Goal: Information Seeking & Learning: Check status

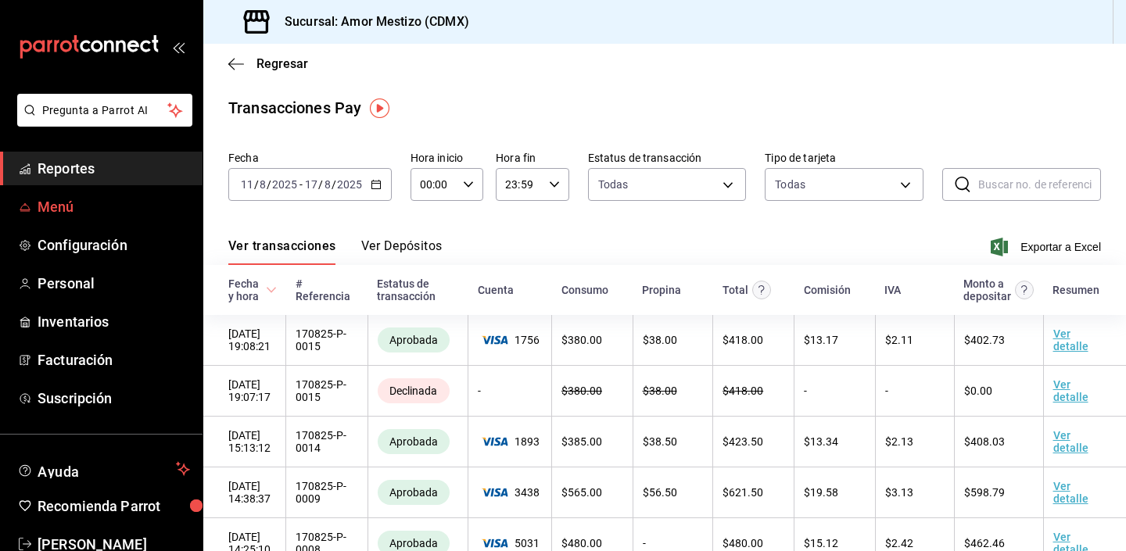
click at [42, 214] on span "Menú" at bounding box center [114, 206] width 153 height 21
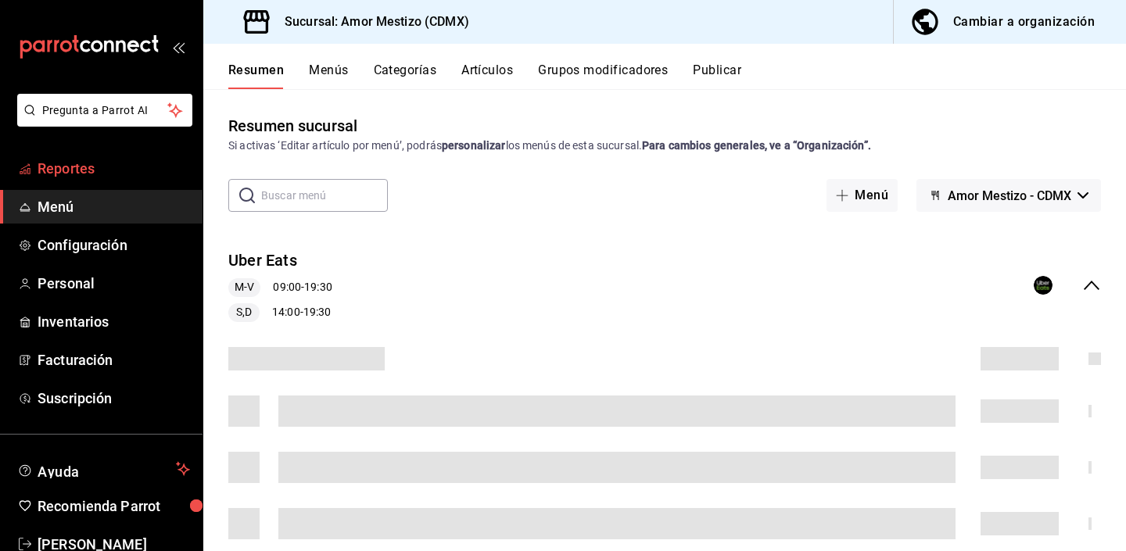
click at [81, 165] on span "Reportes" at bounding box center [114, 168] width 153 height 21
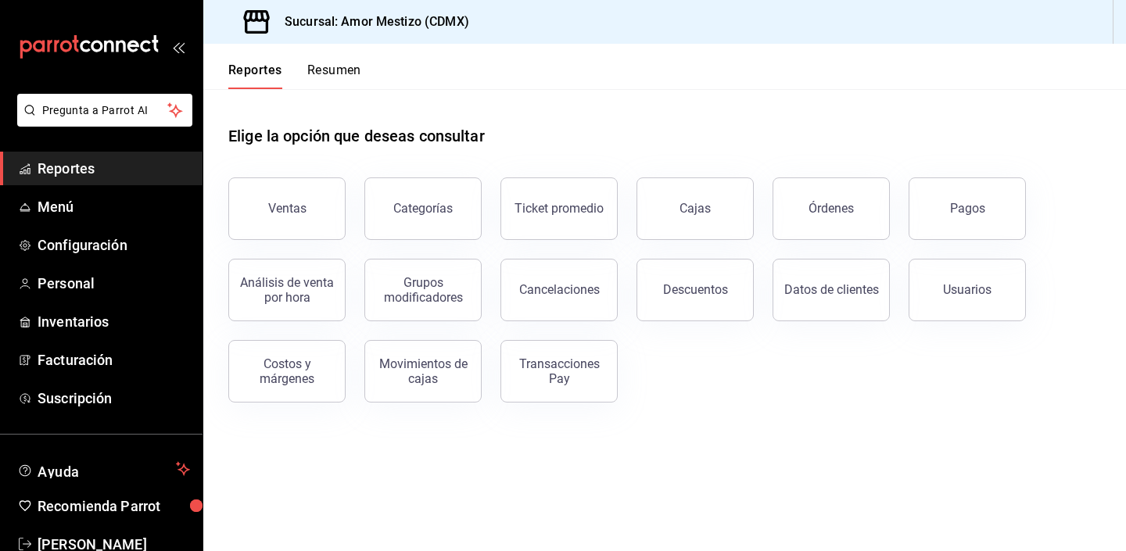
click at [347, 72] on button "Resumen" at bounding box center [334, 76] width 54 height 27
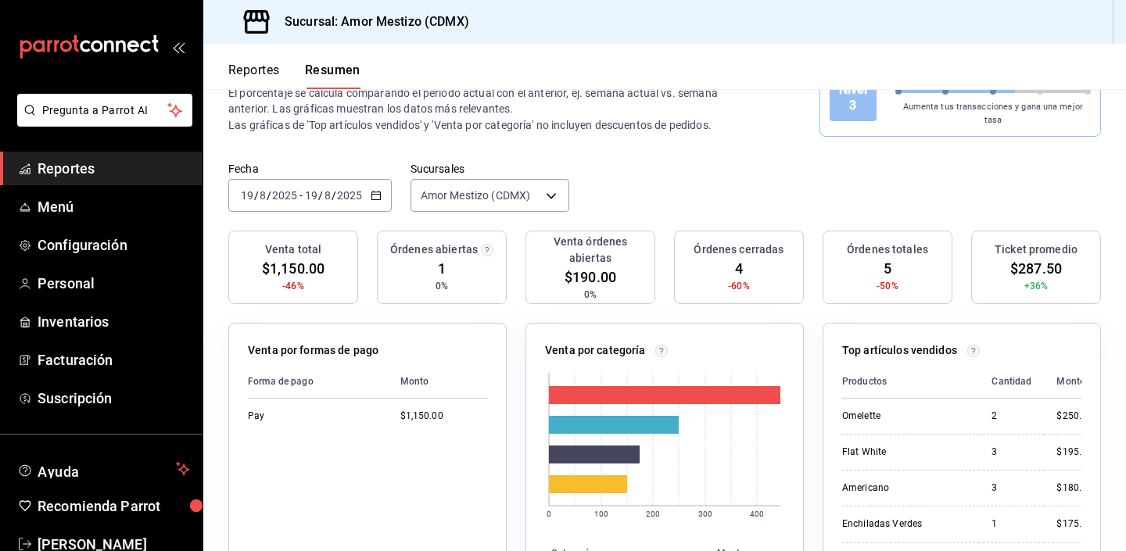
scroll to position [74, 0]
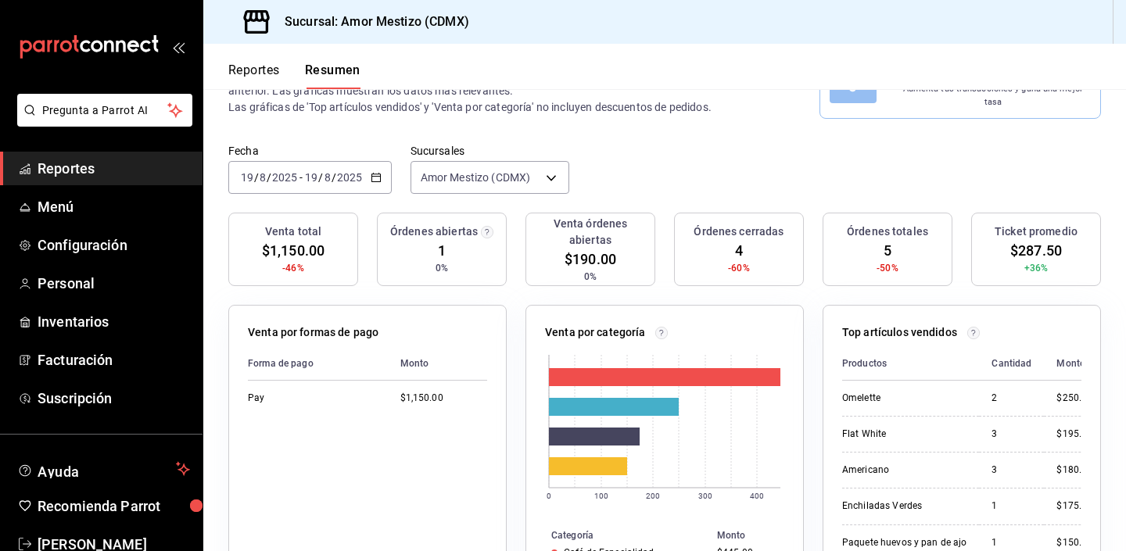
click at [377, 172] on icon "button" at bounding box center [376, 177] width 11 height 11
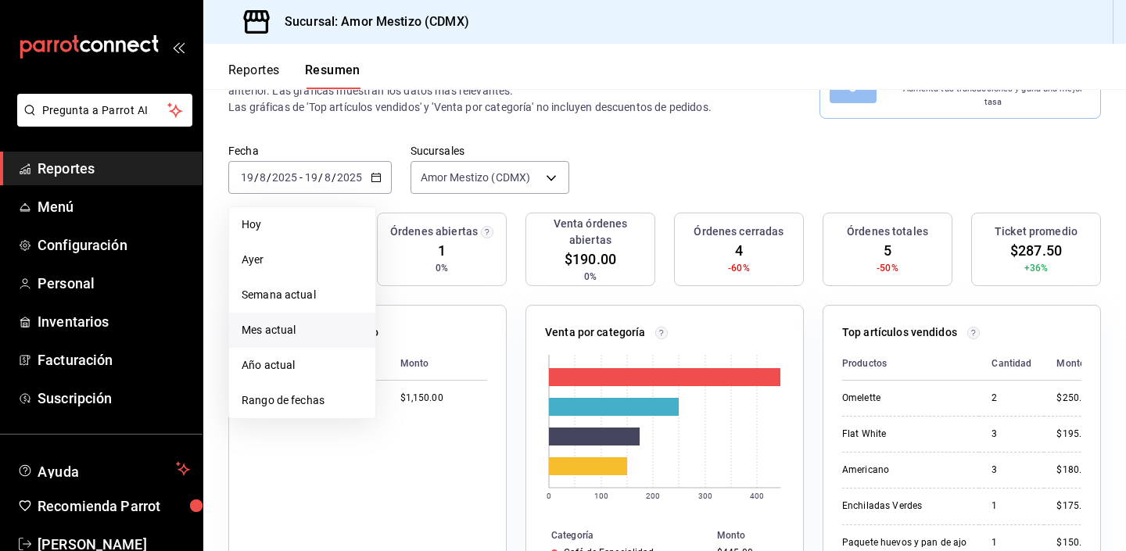
click at [254, 322] on span "Mes actual" at bounding box center [302, 330] width 121 height 16
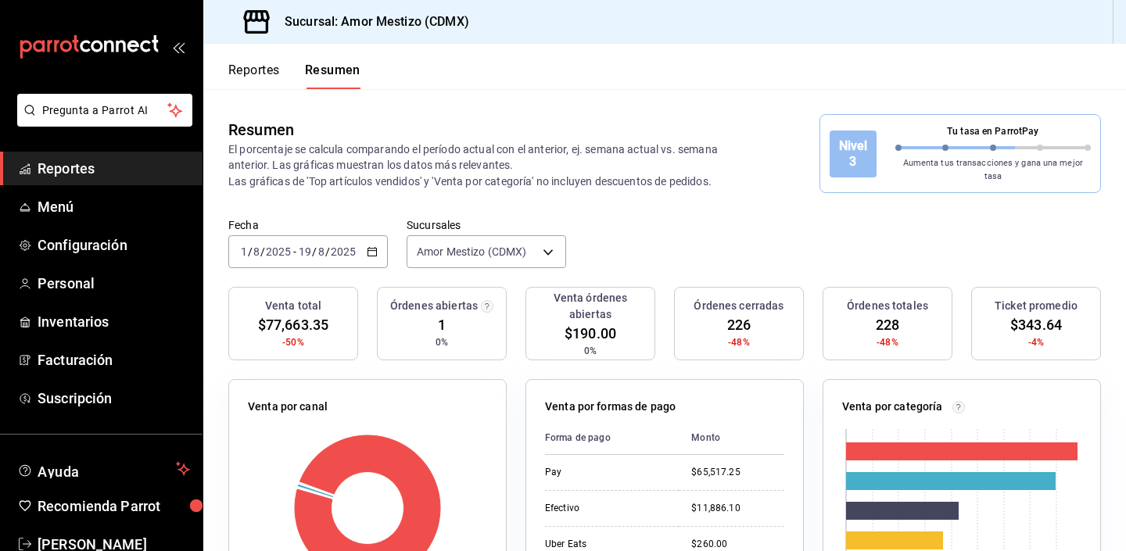
scroll to position [2, 0]
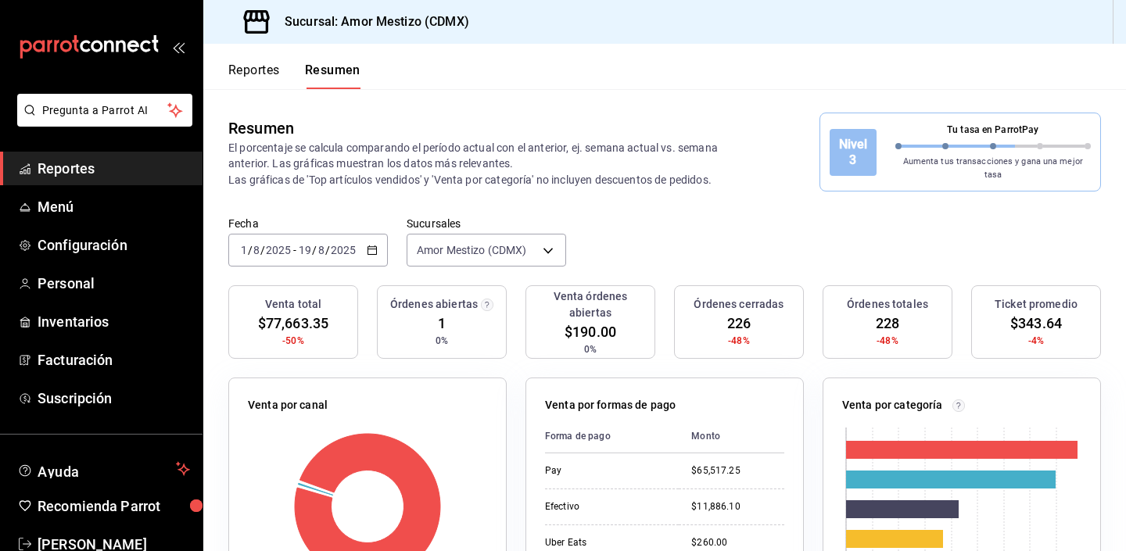
click at [235, 72] on button "Reportes" at bounding box center [254, 76] width 52 height 27
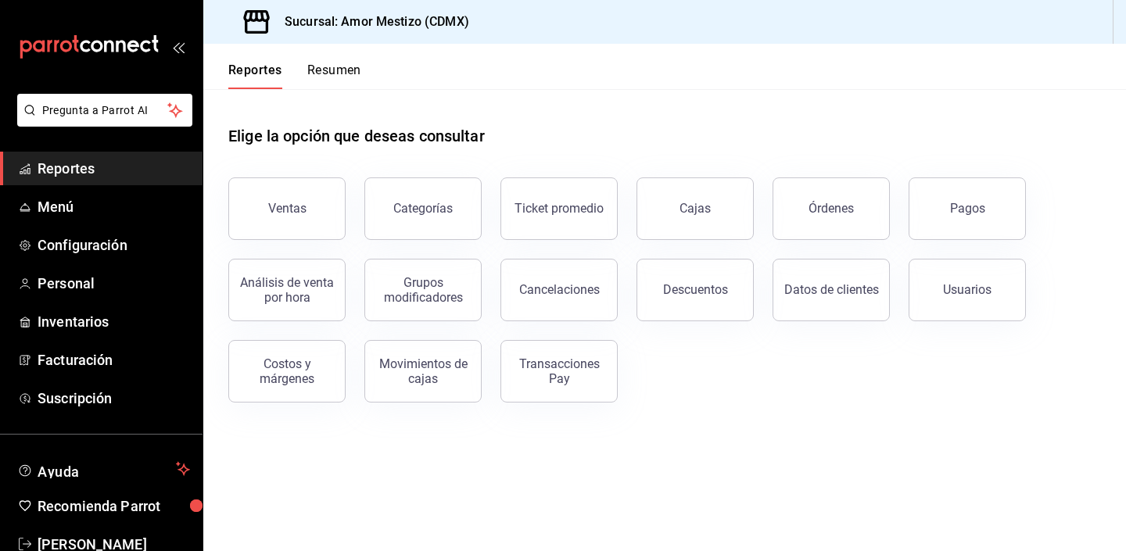
click at [397, 59] on header "Reportes Resumen" at bounding box center [664, 66] width 923 height 45
click at [380, 66] on header "Reportes Resumen" at bounding box center [664, 66] width 923 height 45
click at [415, 62] on header "Reportes Resumen" at bounding box center [664, 66] width 923 height 45
click at [329, 74] on button "Resumen" at bounding box center [334, 76] width 54 height 27
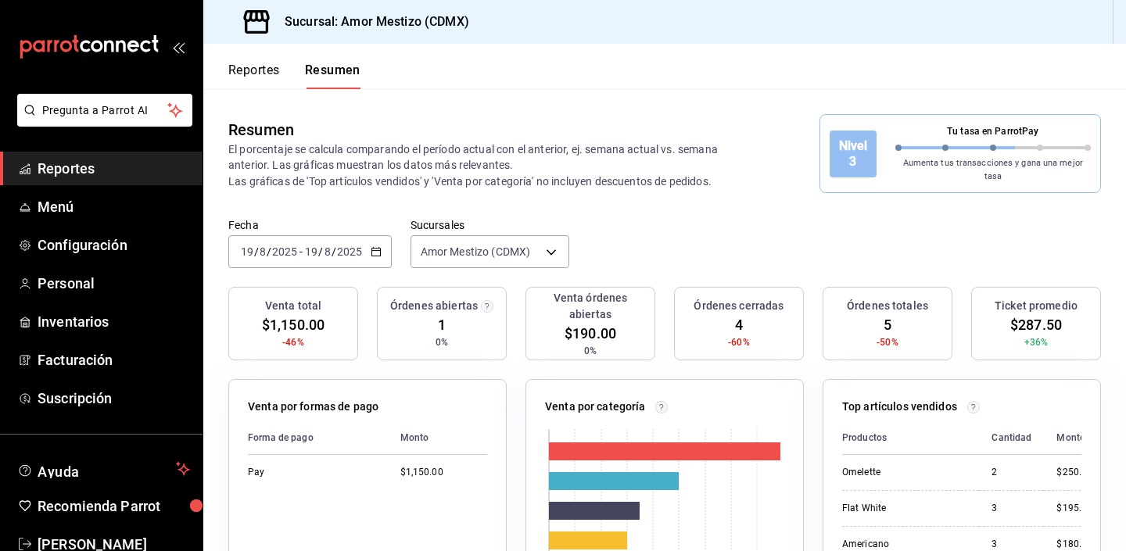
click at [76, 176] on span "Reportes" at bounding box center [114, 168] width 153 height 21
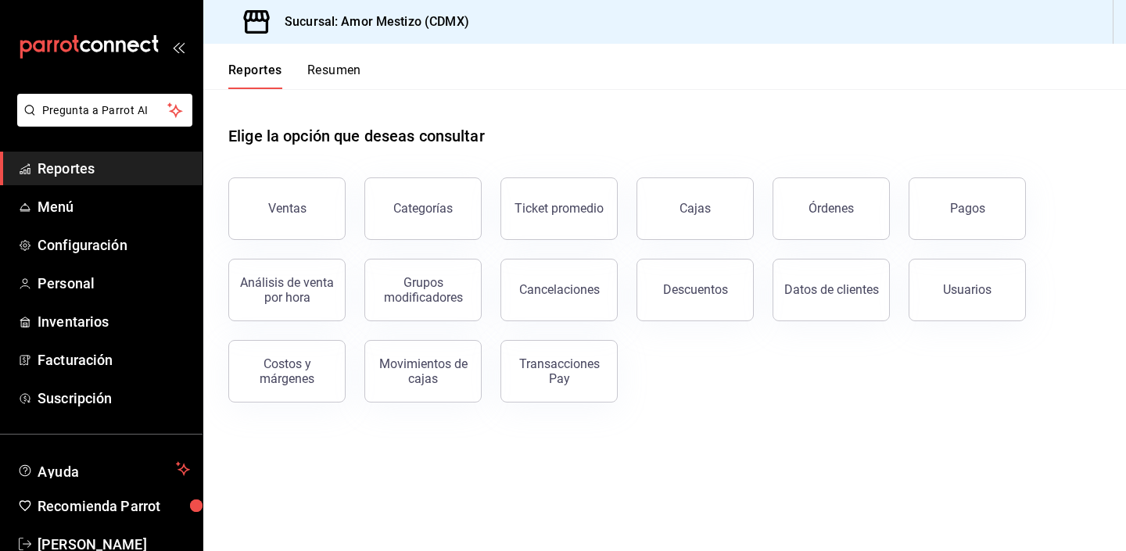
click at [376, 64] on header "Reportes Resumen" at bounding box center [664, 66] width 923 height 45
click at [334, 81] on button "Resumen" at bounding box center [334, 76] width 54 height 27
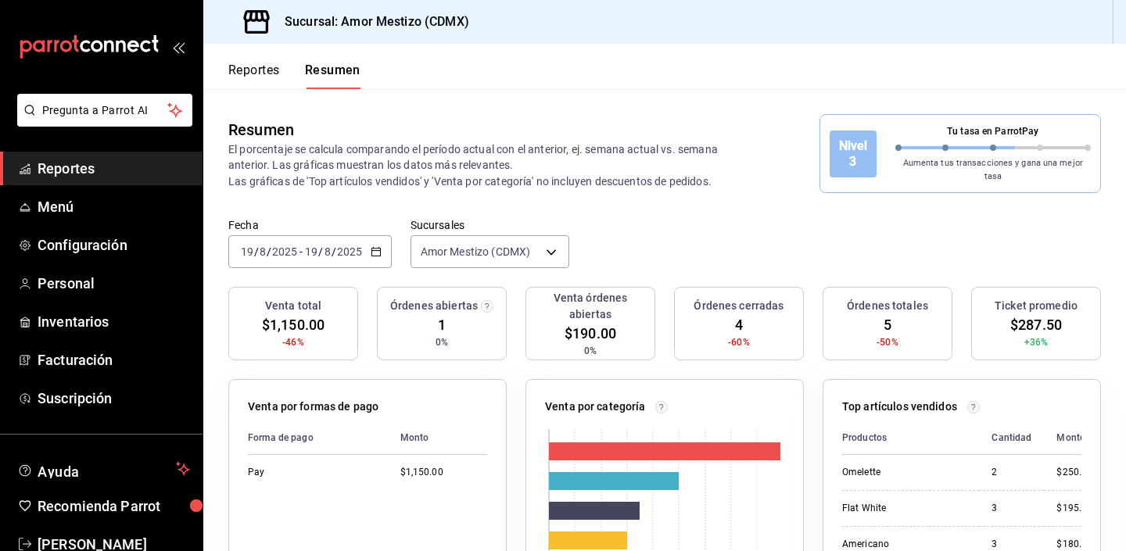
click at [373, 250] on \(Stroke\) "button" at bounding box center [375, 250] width 9 height 1
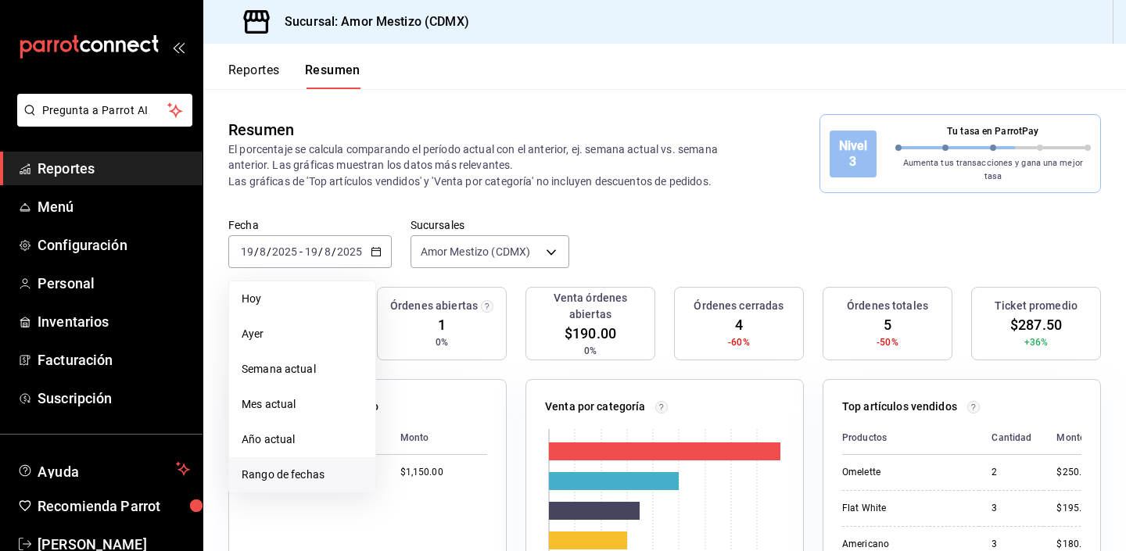
click at [289, 467] on span "Rango de fechas" at bounding box center [302, 475] width 121 height 16
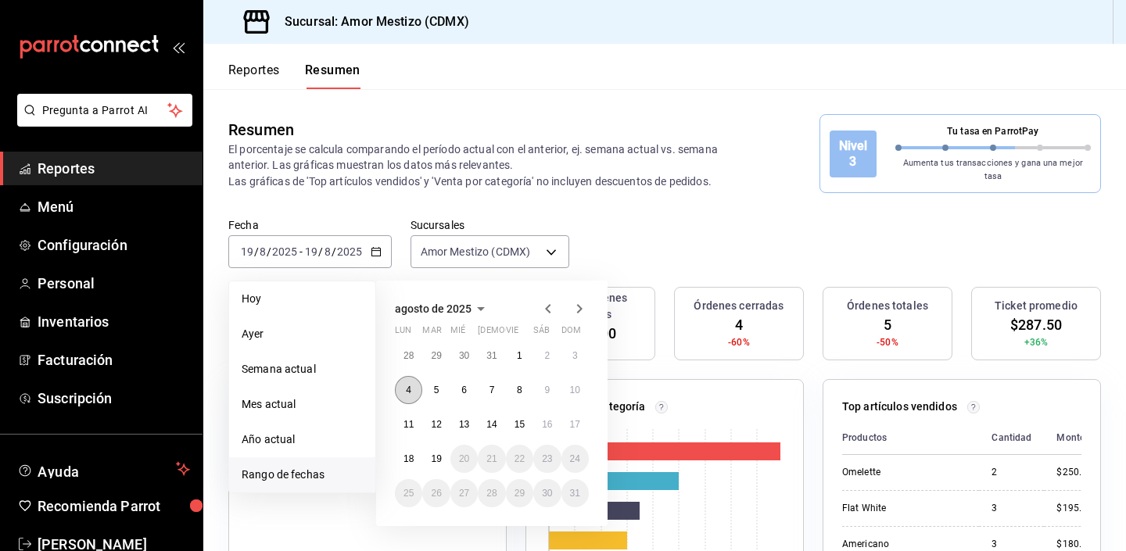
click at [405, 382] on button "4" at bounding box center [408, 390] width 27 height 28
click at [576, 385] on abbr "10" at bounding box center [575, 390] width 10 height 11
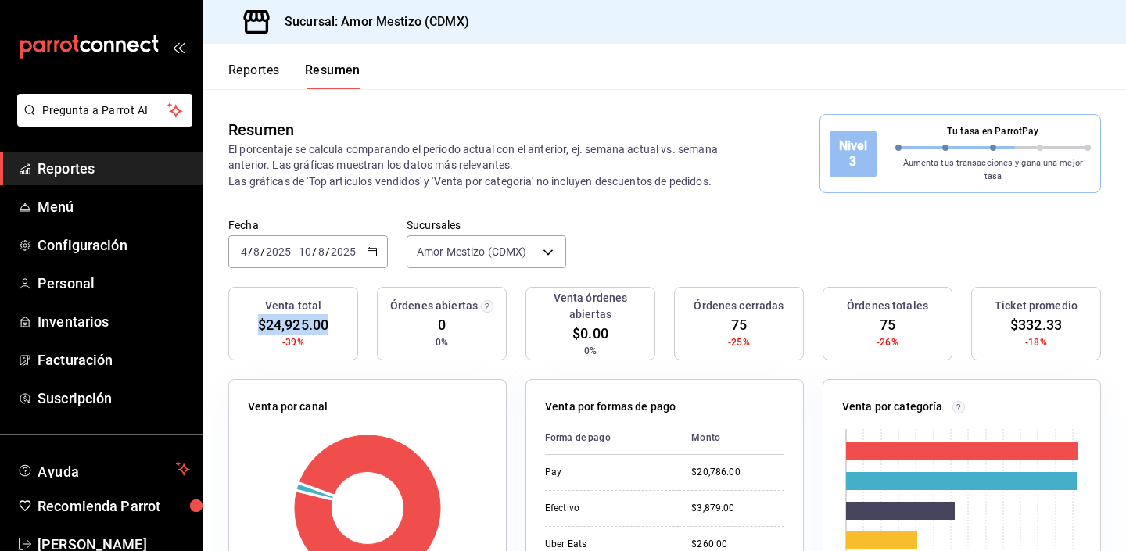
drag, startPoint x: 333, startPoint y: 317, endPoint x: 259, endPoint y: 320, distance: 74.4
click at [259, 320] on div "Venta total $24,925.00 -39%" at bounding box center [293, 324] width 130 height 74
copy span "$24,925.00"
click at [378, 244] on div "[DATE] [DATE] - [DATE] [DATE]" at bounding box center [308, 251] width 160 height 33
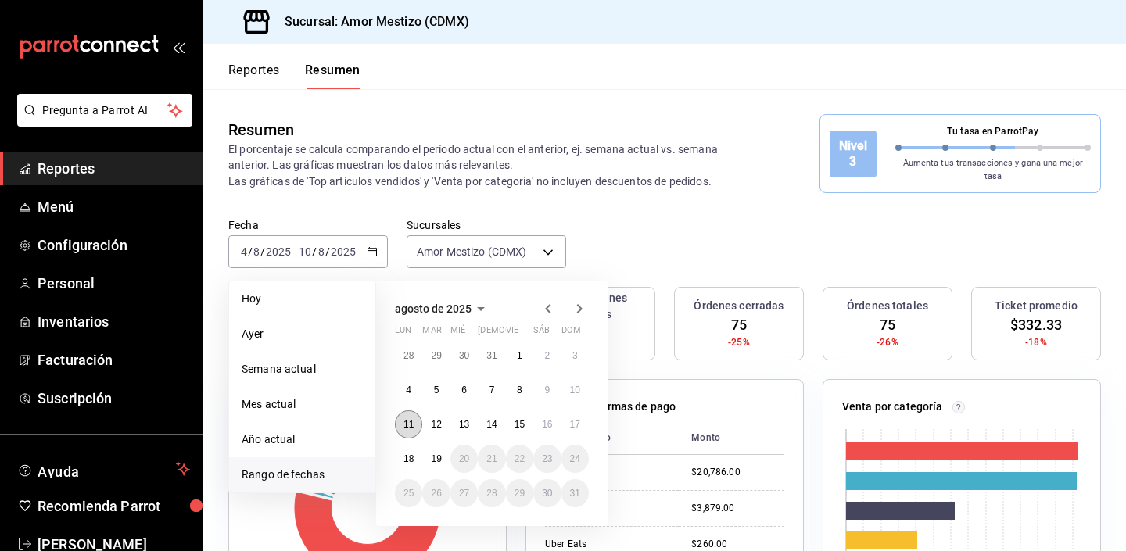
click at [413, 419] on abbr "11" at bounding box center [409, 424] width 10 height 11
click at [576, 419] on abbr "17" at bounding box center [575, 424] width 10 height 11
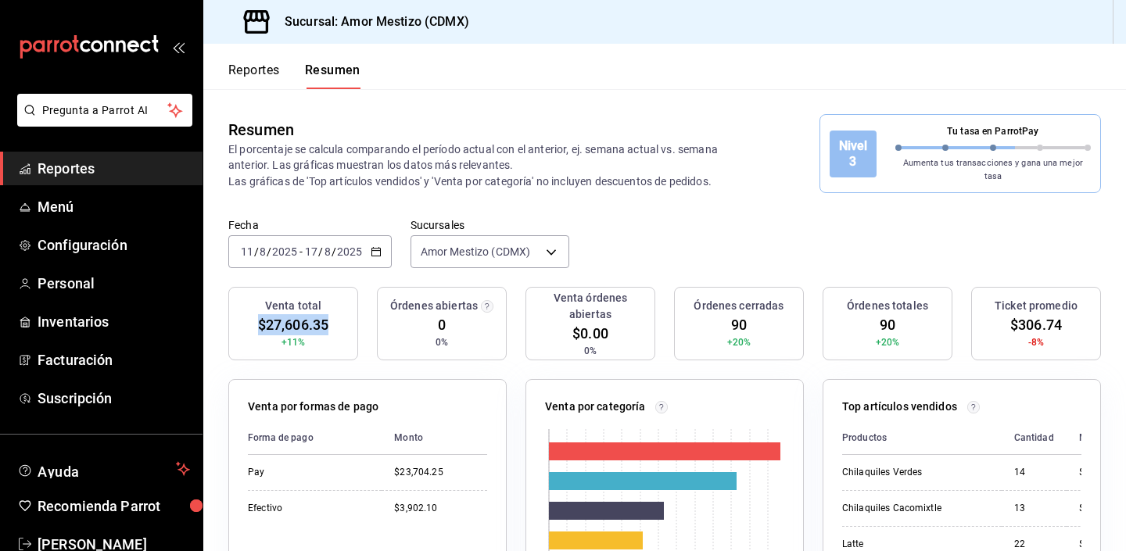
drag, startPoint x: 333, startPoint y: 313, endPoint x: 250, endPoint y: 313, distance: 82.9
click at [250, 313] on div "Venta total $27,606.35 +11%" at bounding box center [293, 324] width 130 height 74
copy span "$27,606.35"
click at [380, 241] on div "[DATE] [DATE] - [DATE] [DATE]" at bounding box center [309, 251] width 163 height 33
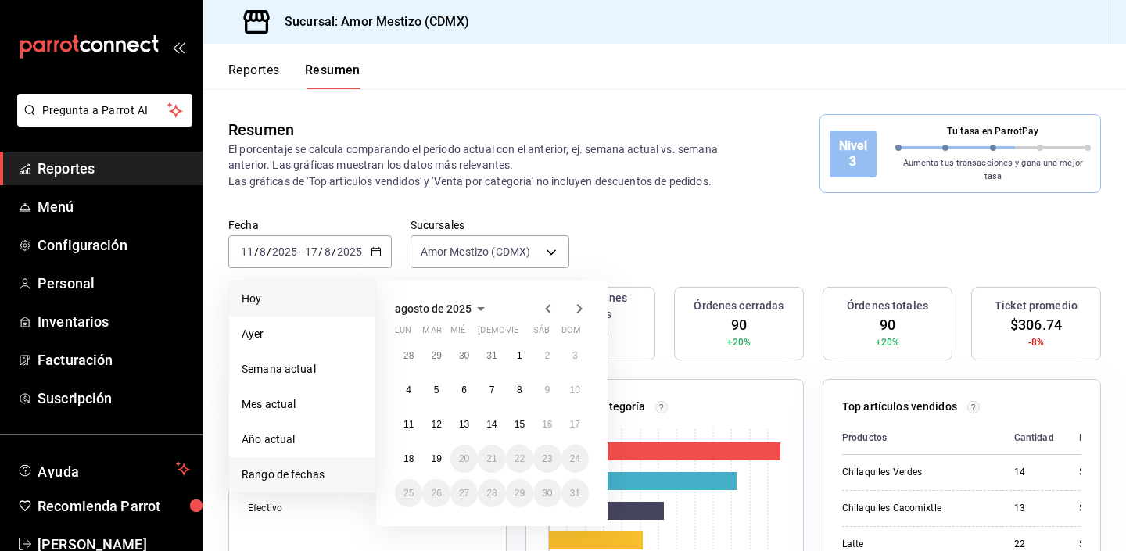
click at [263, 291] on span "Hoy" at bounding box center [302, 299] width 121 height 16
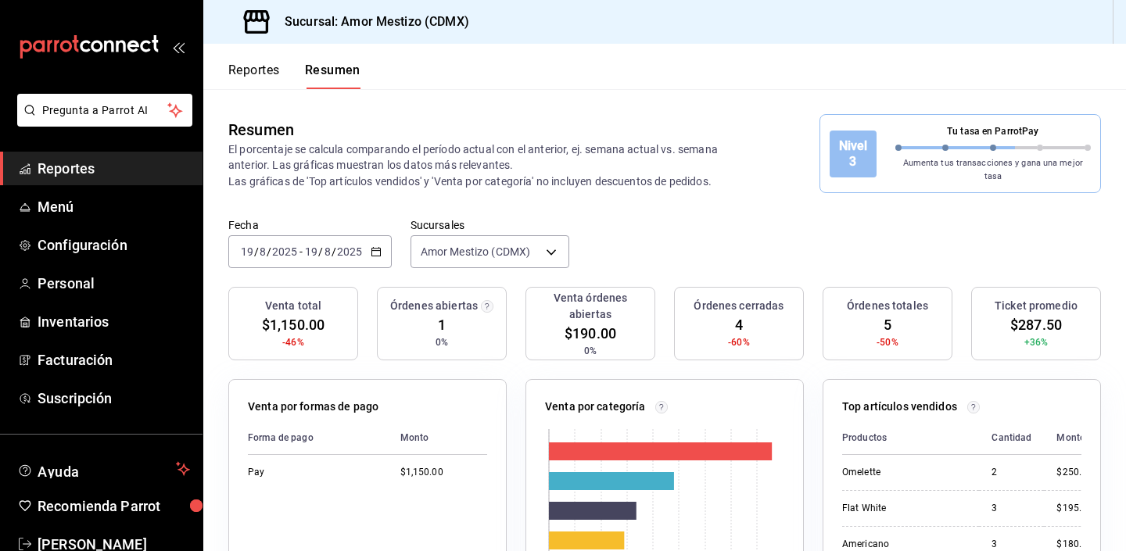
click at [618, 191] on div "Resumen El porcentaje se calcula comparando el período actual con el anterior, …" at bounding box center [664, 153] width 923 height 129
click at [625, 228] on div "Fecha [DATE] [DATE] - [DATE] [DATE] Sucursales Amor Mestizo (CDMX) [object Obje…" at bounding box center [664, 252] width 923 height 69
click at [373, 246] on icon "button" at bounding box center [376, 251] width 11 height 11
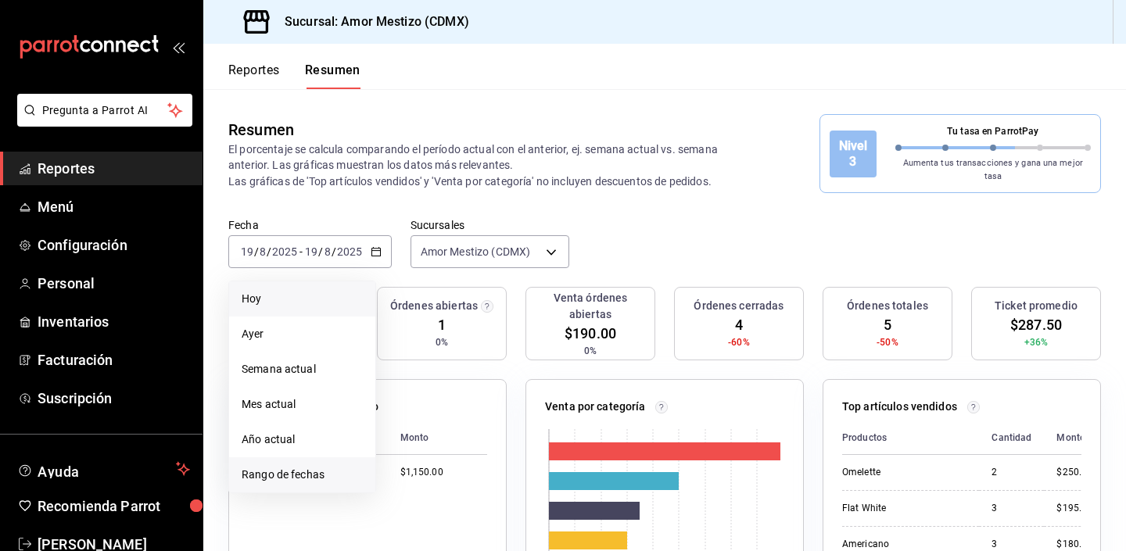
click at [297, 467] on span "Rango de fechas" at bounding box center [302, 475] width 121 height 16
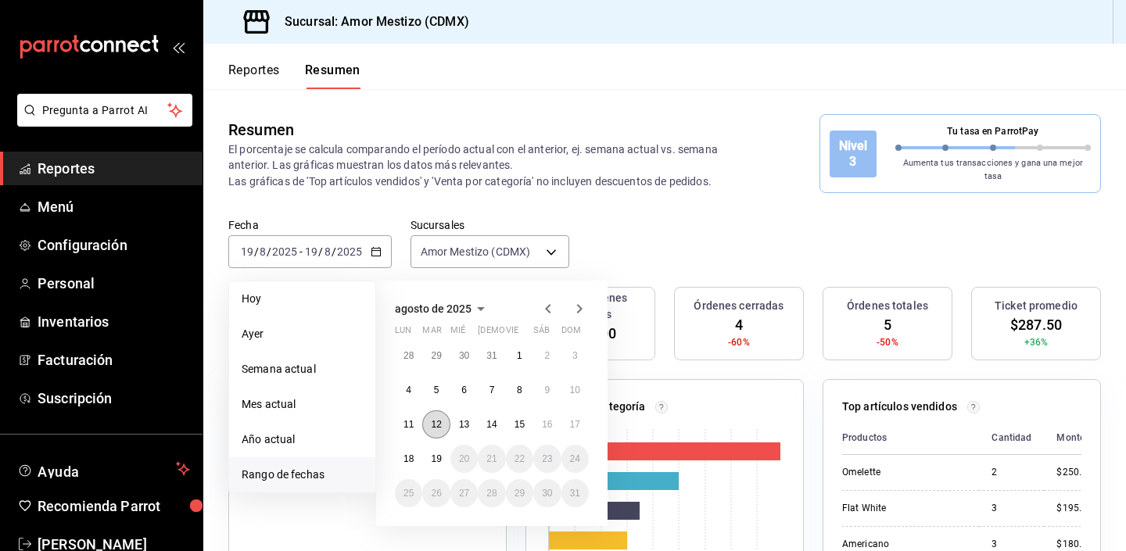
click at [441, 419] on abbr "12" at bounding box center [436, 424] width 10 height 11
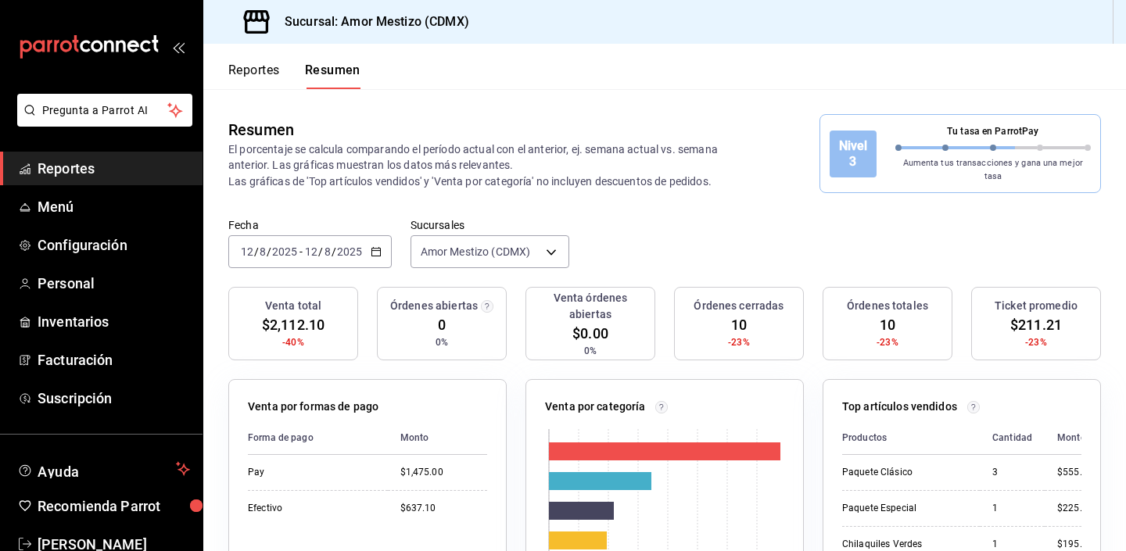
click at [386, 242] on div "[DATE] [DATE] - [DATE] [DATE]" at bounding box center [309, 251] width 163 height 33
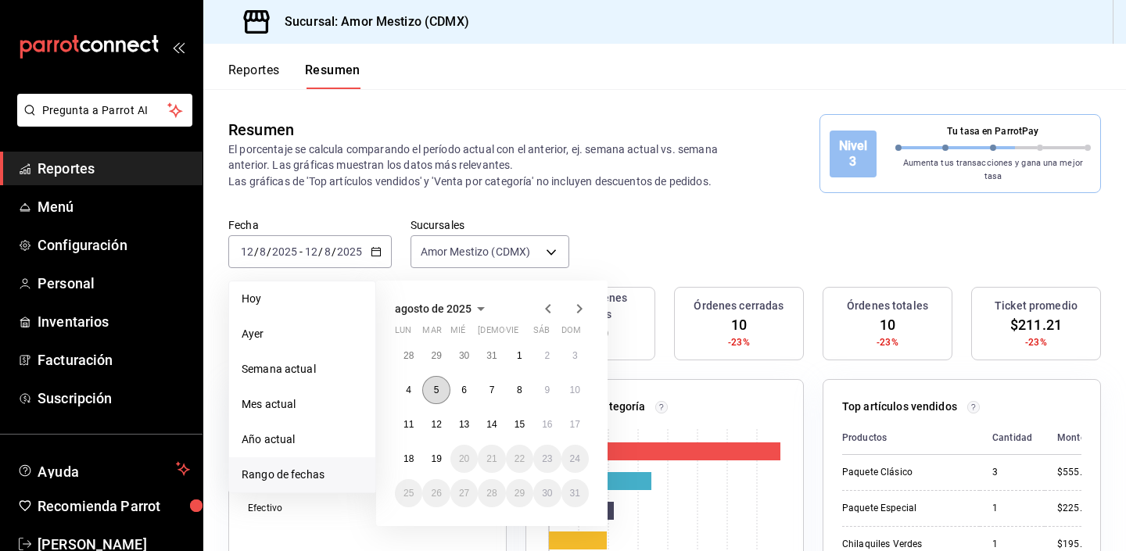
click at [438, 386] on abbr "5" at bounding box center [436, 390] width 5 height 11
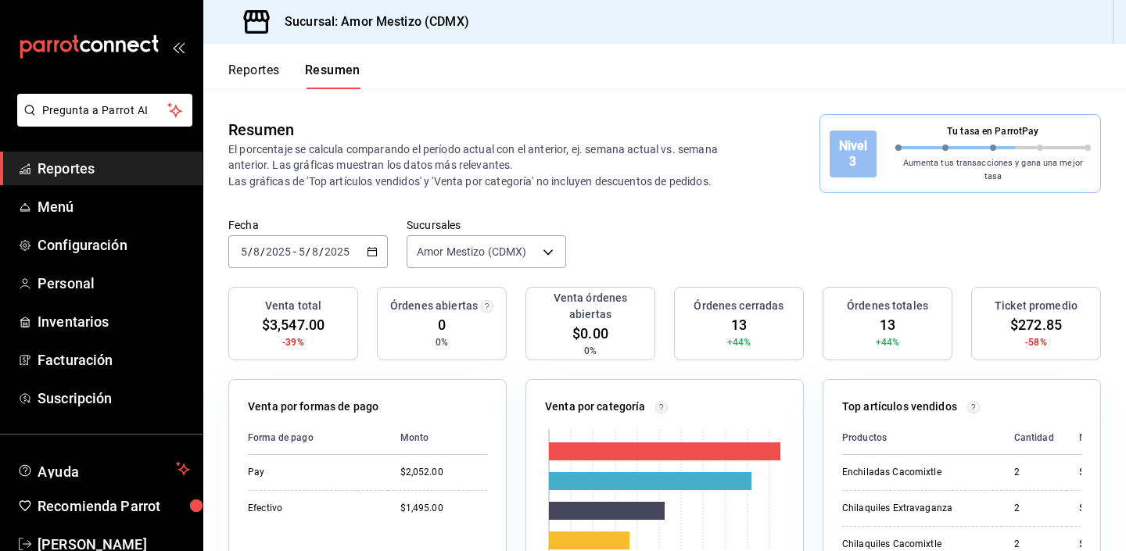
click at [374, 246] on icon "button" at bounding box center [372, 251] width 11 height 11
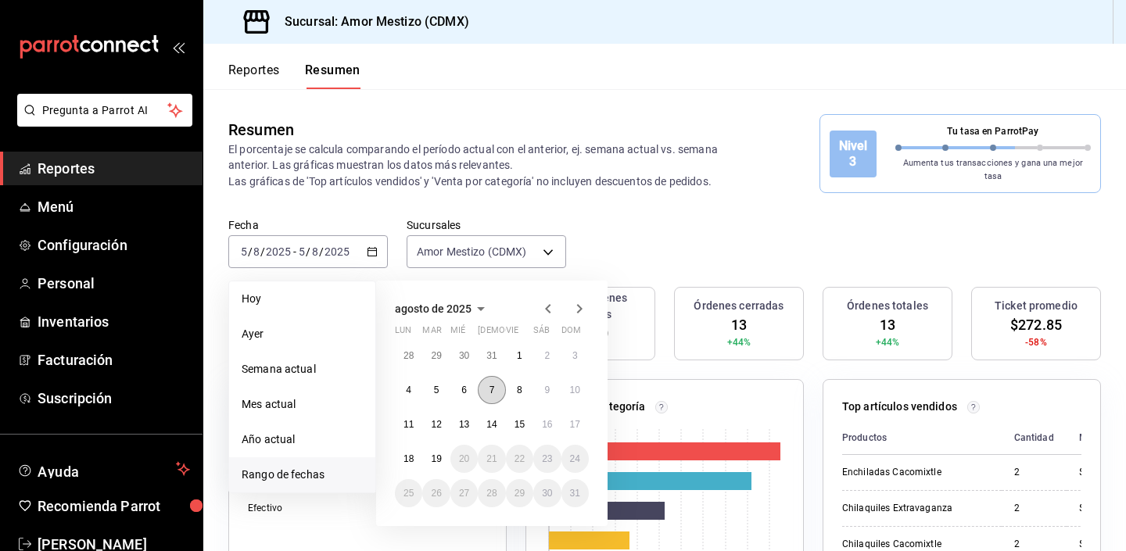
click at [486, 384] on button "7" at bounding box center [491, 390] width 27 height 28
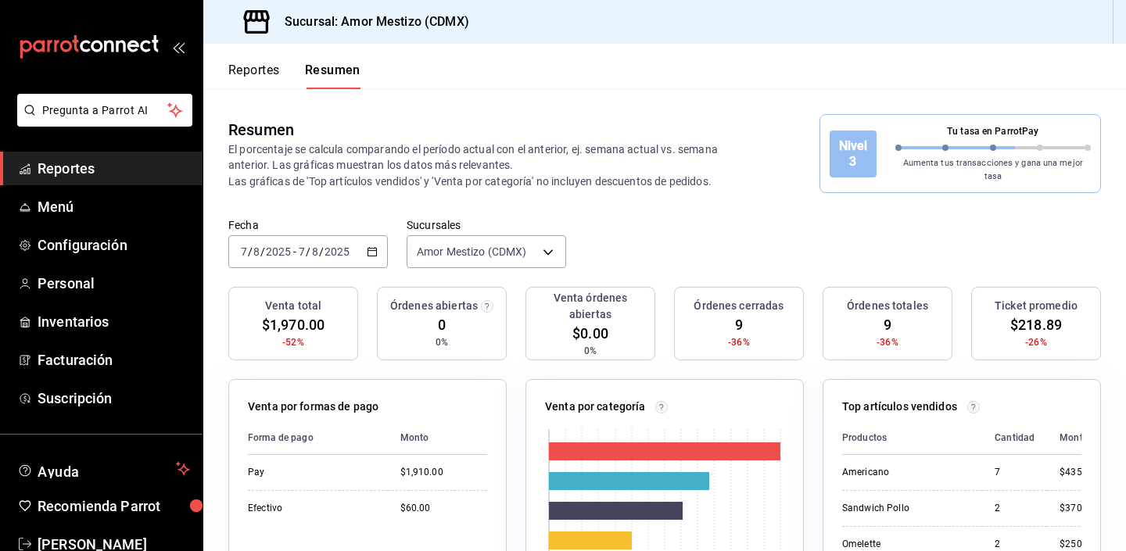
click at [375, 246] on icon "button" at bounding box center [372, 251] width 11 height 11
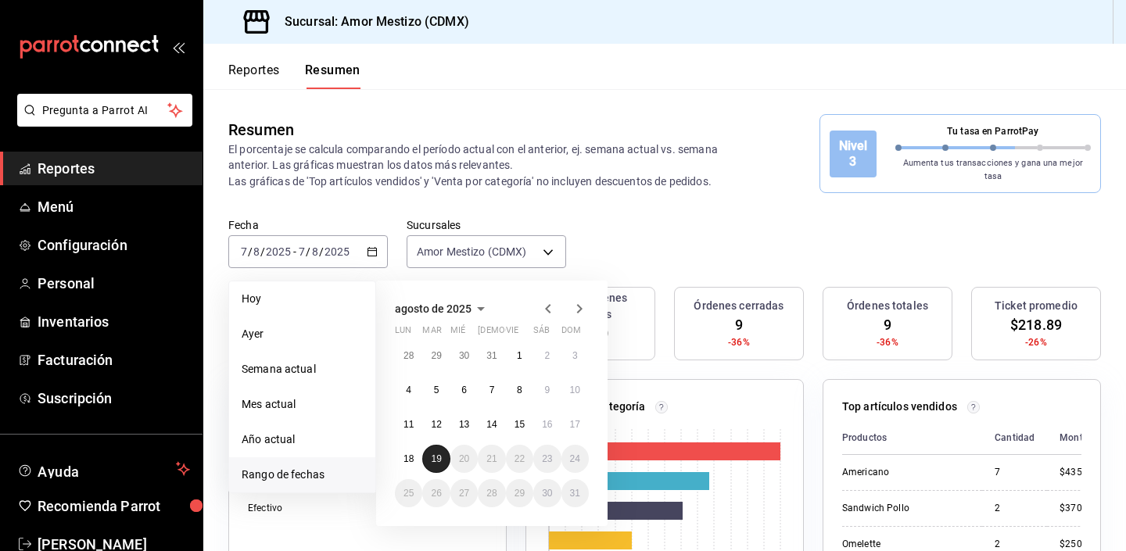
click at [434, 454] on abbr "19" at bounding box center [436, 459] width 10 height 11
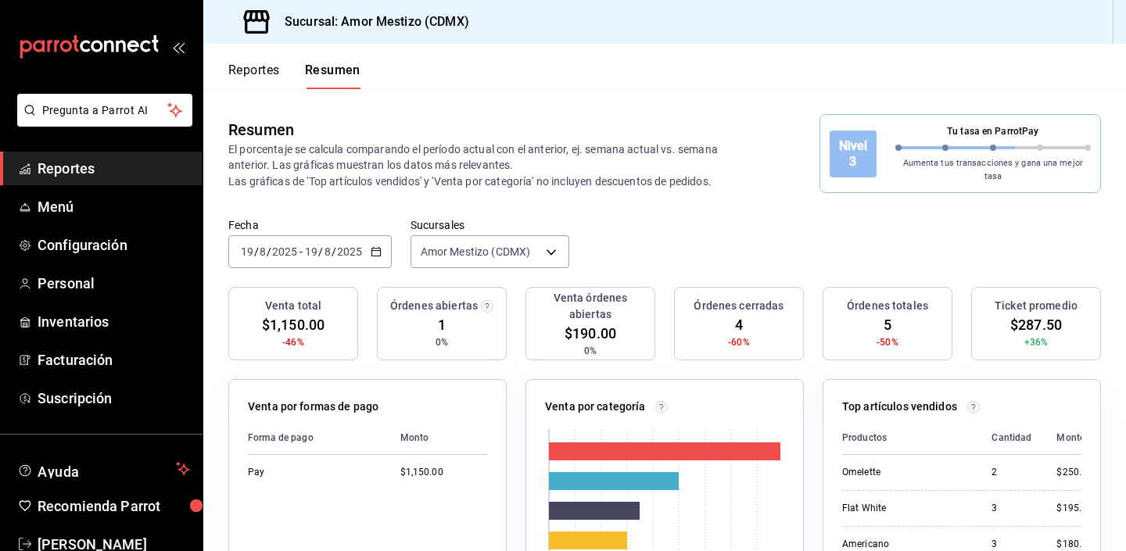
click at [621, 185] on div "Resumen El porcentaje se calcula comparando el período actual con el anterior, …" at bounding box center [664, 153] width 923 height 129
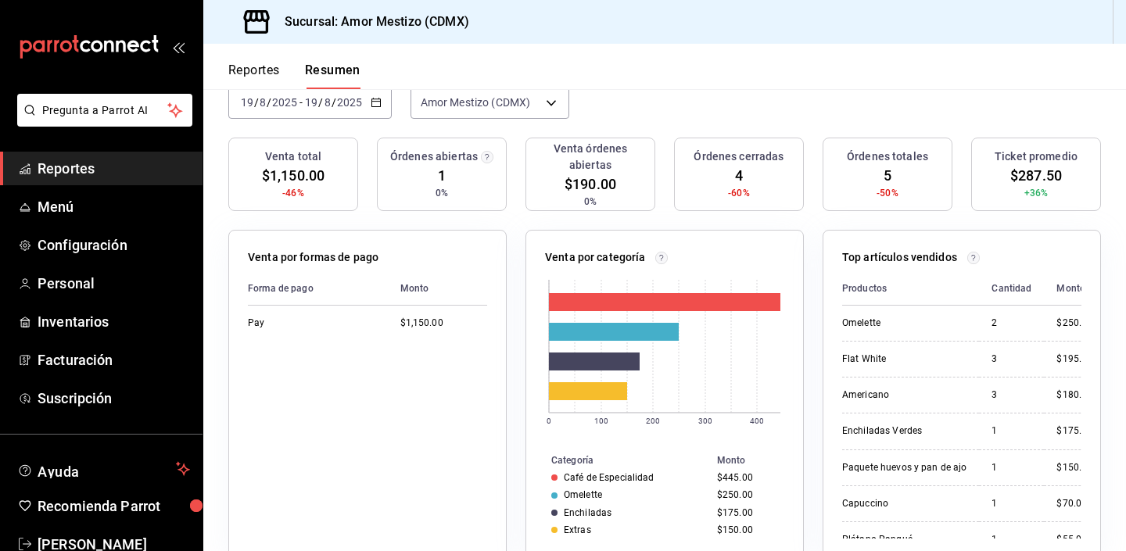
scroll to position [143, 0]
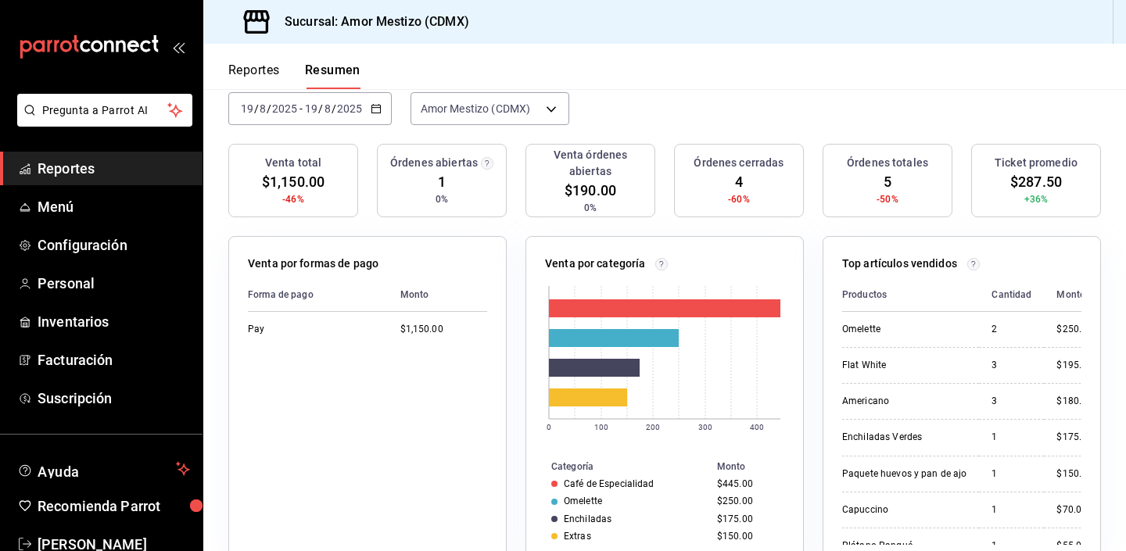
click at [519, 271] on div "Venta por categoría 0 100 200 300 400 Categoría Monto Café de Especialidad $445…" at bounding box center [655, 390] width 297 height 347
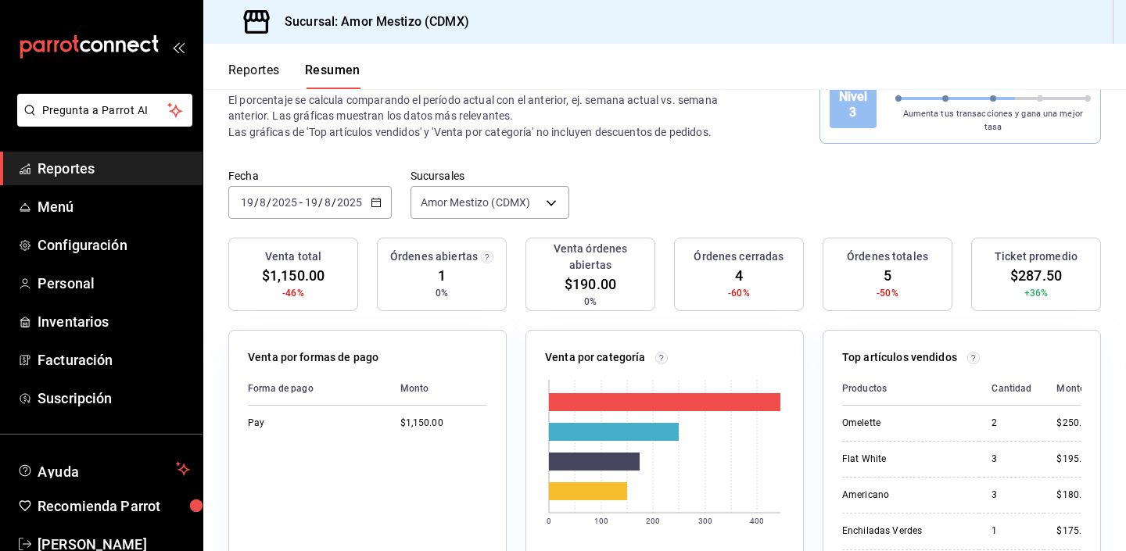
scroll to position [43, 0]
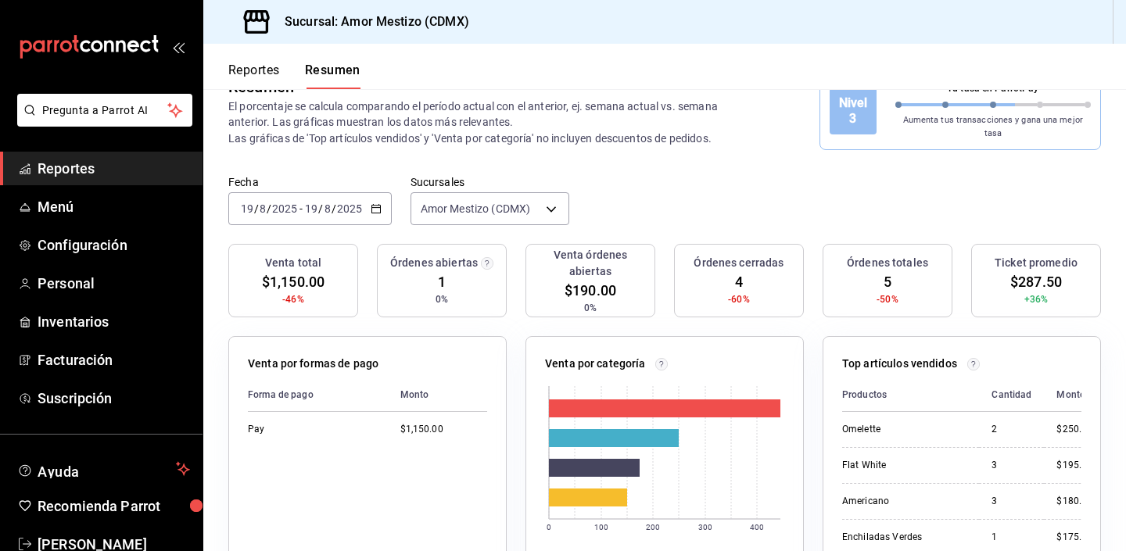
click at [594, 186] on div "Fecha [DATE] [DATE] - [DATE] [DATE] Sucursales Amor Mestizo (CDMX) [object Obje…" at bounding box center [664, 209] width 923 height 69
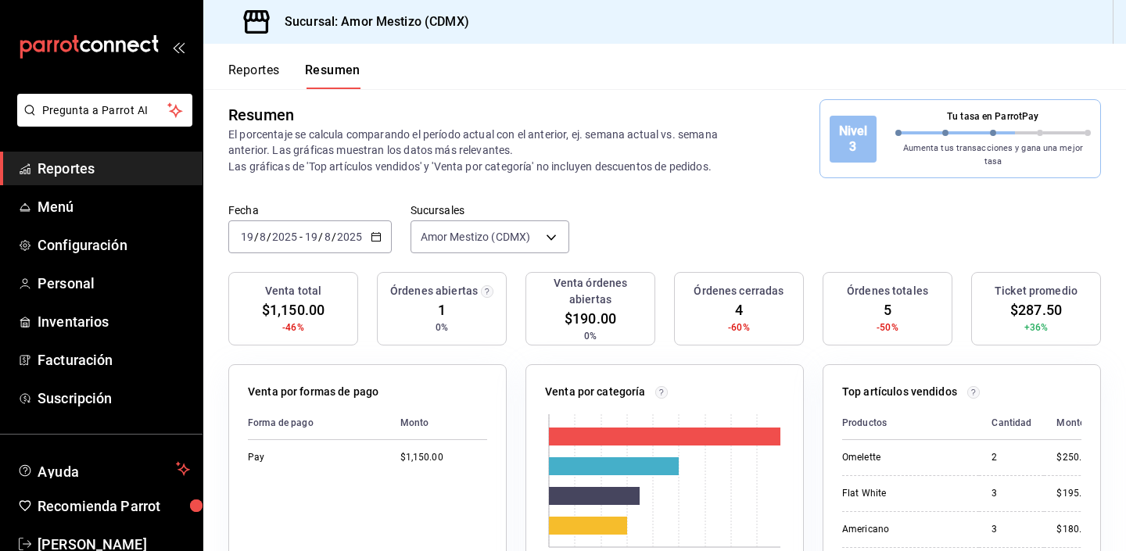
scroll to position [12, 0]
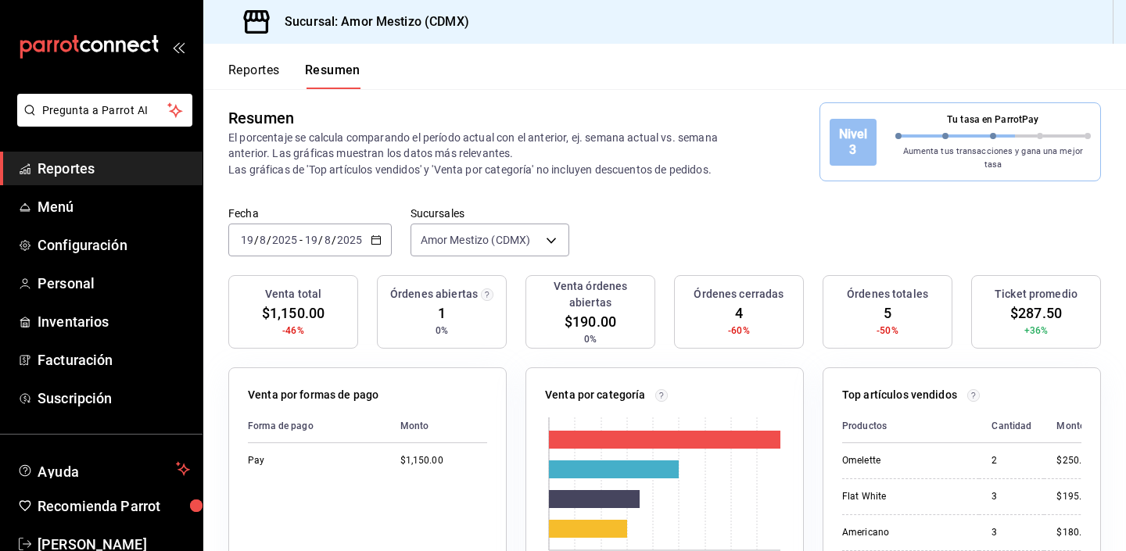
click at [395, 66] on header "Reportes Resumen" at bounding box center [664, 66] width 923 height 45
click at [378, 74] on header "Reportes Resumen" at bounding box center [664, 66] width 923 height 45
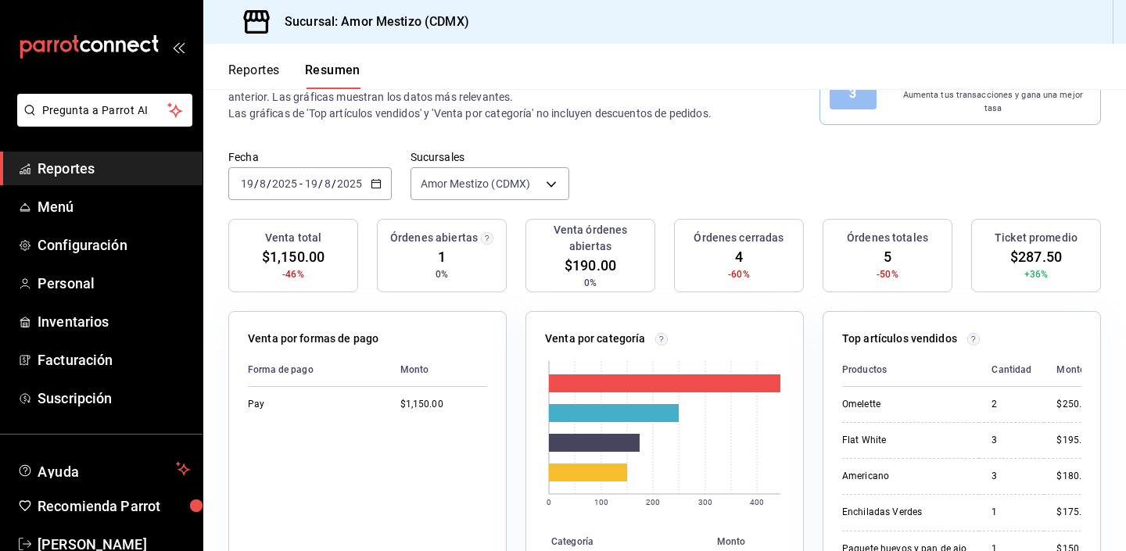
scroll to position [64, 0]
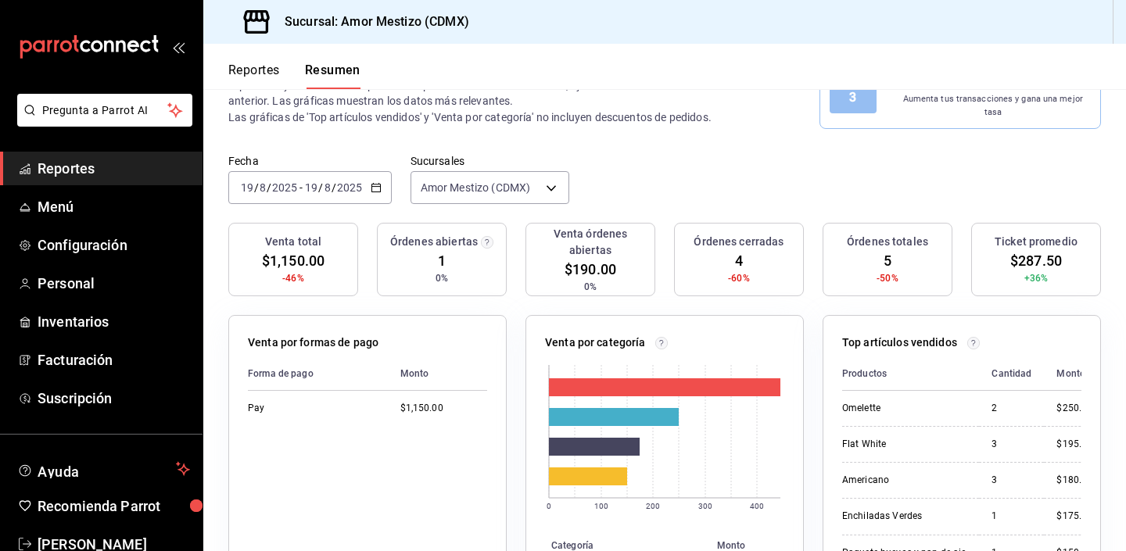
click at [575, 174] on div "Fecha [DATE] [DATE] - [DATE] [DATE] Sucursales Amor Mestizo (CDMX) [object Obje…" at bounding box center [664, 188] width 923 height 69
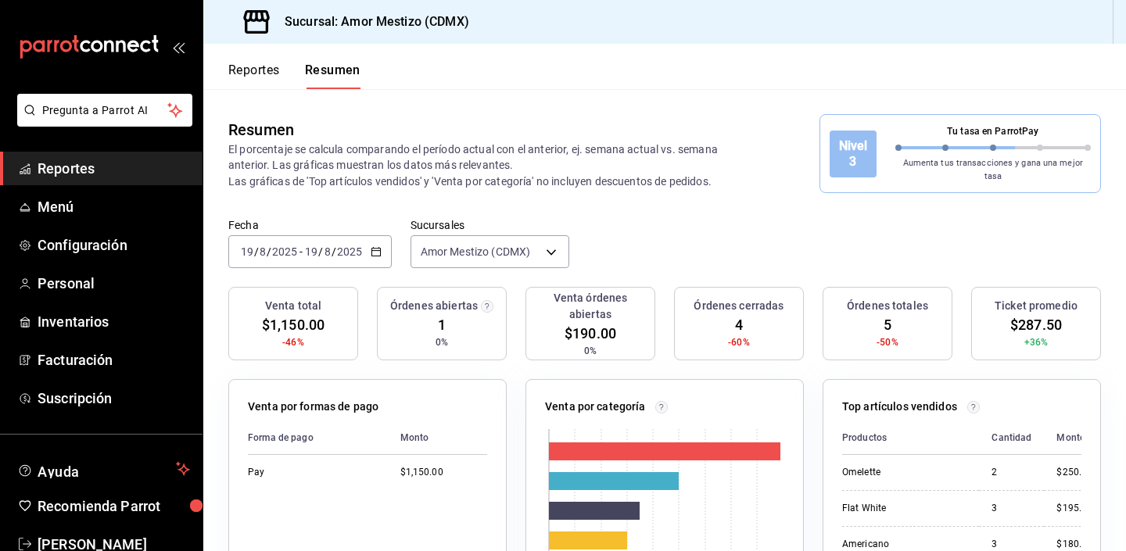
click at [574, 239] on div "Fecha [DATE] [DATE] - [DATE] [DATE] Sucursales Amor Mestizo (CDMX) [object Obje…" at bounding box center [664, 252] width 923 height 69
click at [247, 78] on button "Reportes" at bounding box center [254, 76] width 52 height 27
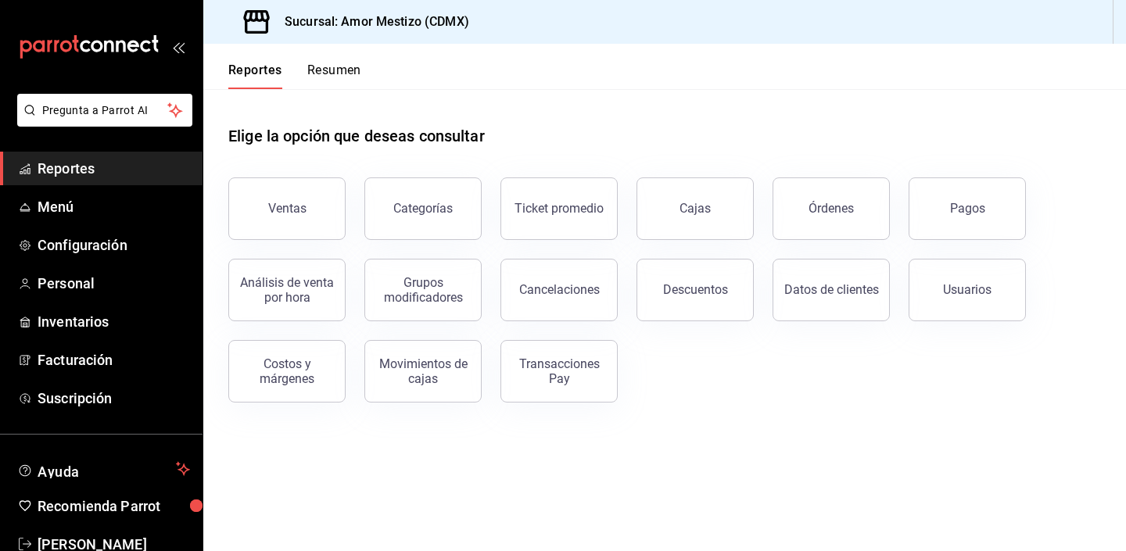
click at [357, 77] on button "Resumen" at bounding box center [334, 76] width 54 height 27
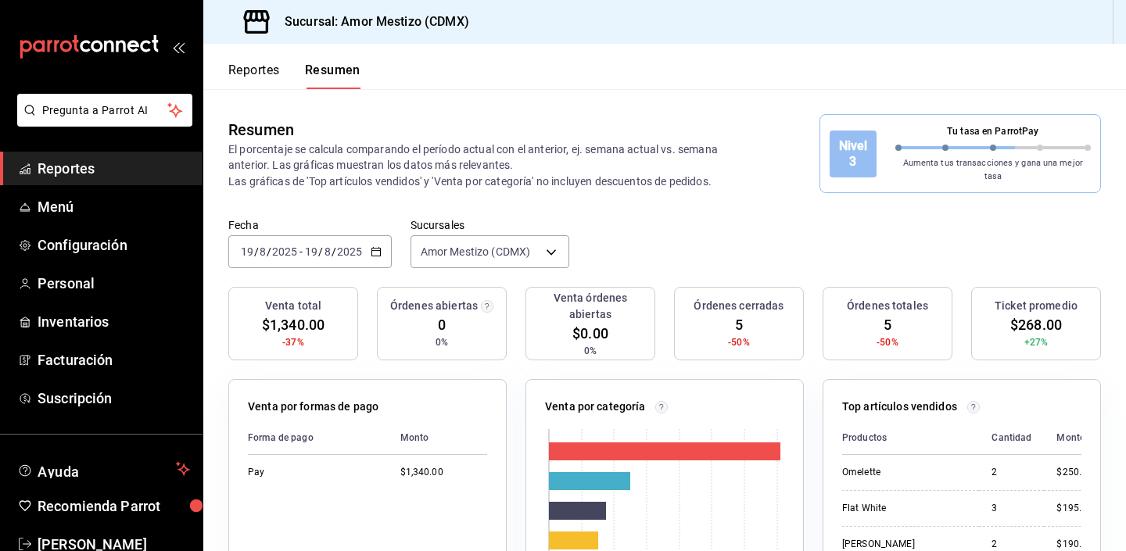
click at [572, 200] on div "Resumen El porcentaje se calcula comparando el período actual con el anterior, …" at bounding box center [664, 153] width 923 height 129
click at [374, 66] on header "Reportes Resumen" at bounding box center [664, 66] width 923 height 45
click at [582, 236] on div "Fecha [DATE] [DATE] - [DATE] [DATE] Sucursales Amor Mestizo (CDMX) [object Obje…" at bounding box center [664, 252] width 923 height 69
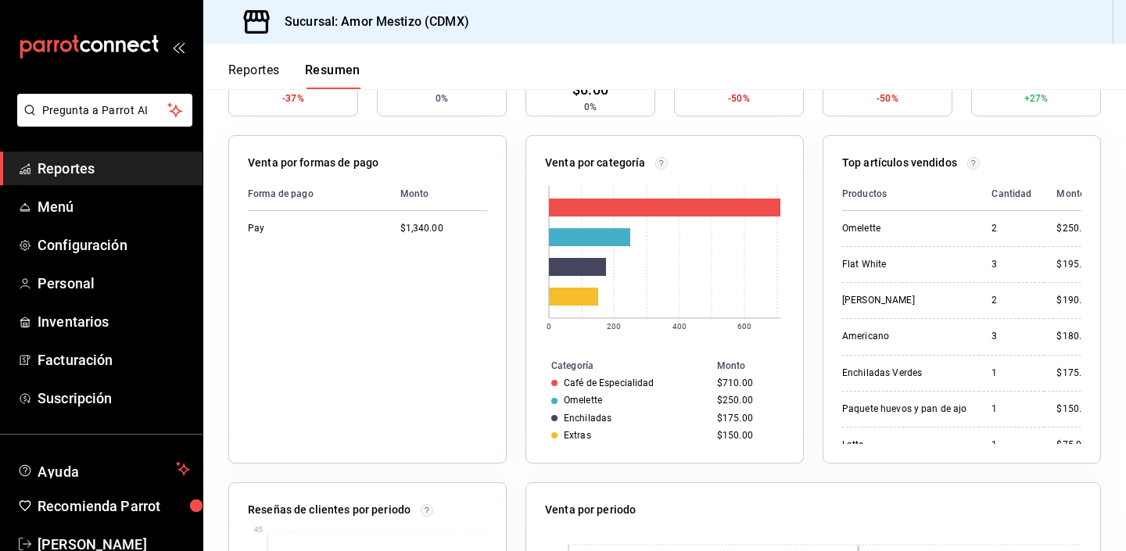
scroll to position [249, 0]
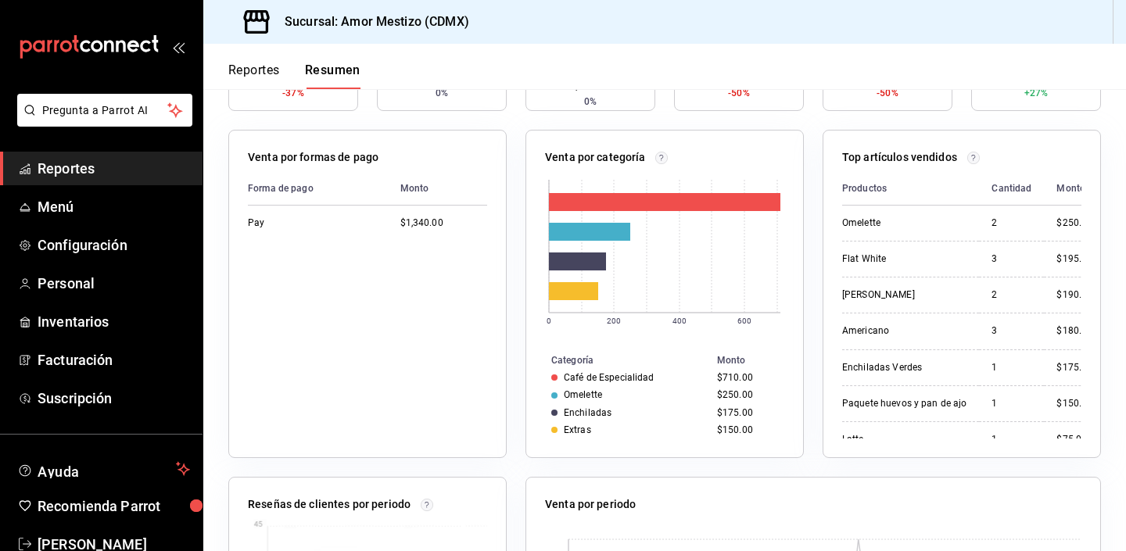
click at [516, 300] on div "Venta por categoría 0 200 400 600 Categoría Monto Café de Especialidad $710.00 …" at bounding box center [655, 284] width 297 height 347
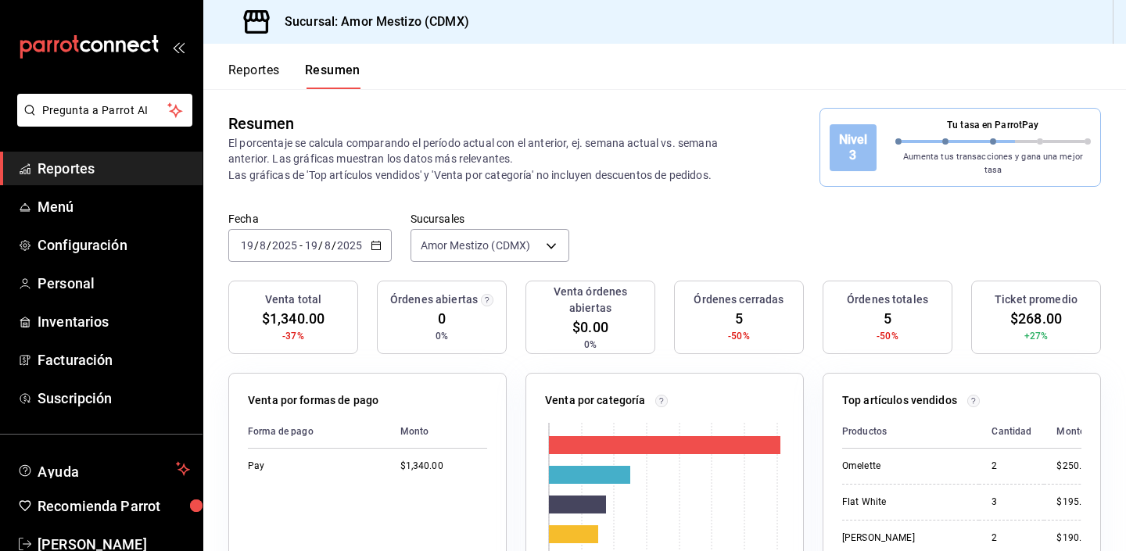
scroll to position [0, 0]
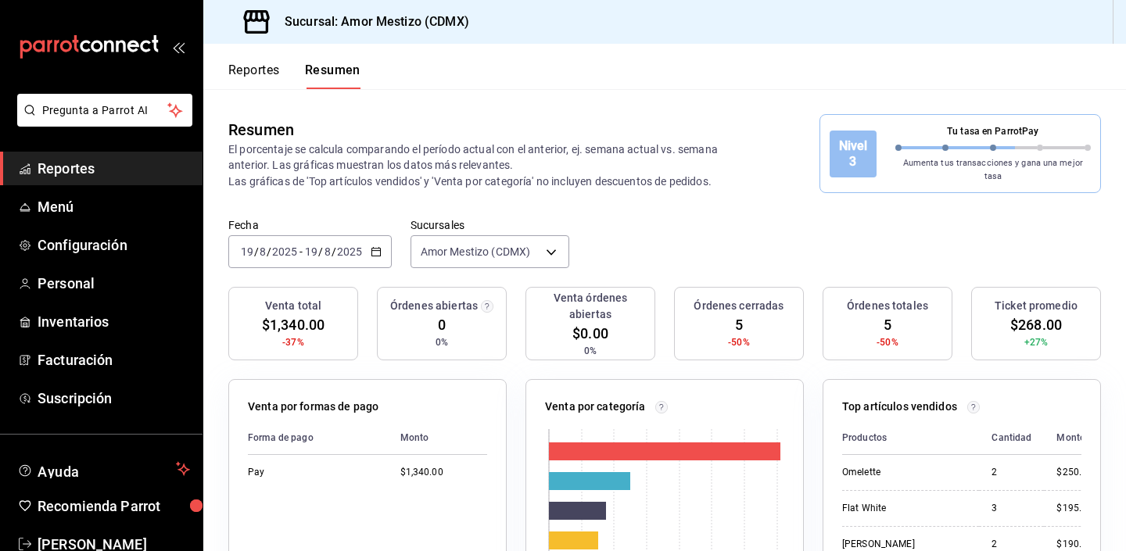
click at [374, 63] on header "Reportes Resumen" at bounding box center [664, 66] width 923 height 45
click at [383, 73] on header "Reportes Resumen" at bounding box center [664, 66] width 923 height 45
click at [372, 66] on header "Reportes Resumen" at bounding box center [664, 66] width 923 height 45
click at [374, 74] on header "Reportes Resumen" at bounding box center [664, 66] width 923 height 45
click at [380, 69] on header "Reportes Resumen" at bounding box center [664, 66] width 923 height 45
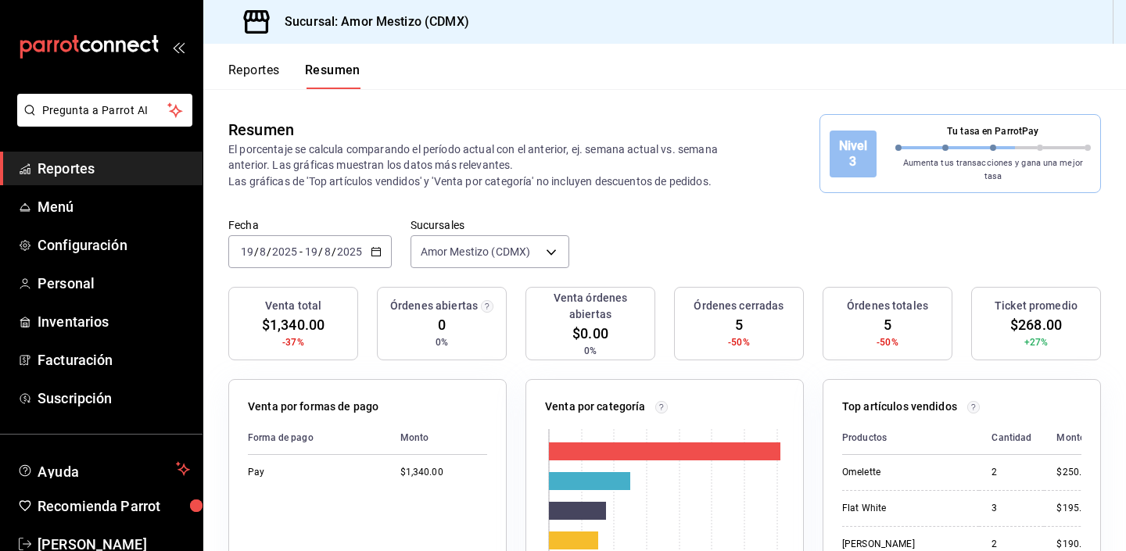
click at [576, 237] on div "Fecha [DATE] [DATE] - [DATE] [DATE] Sucursales Amor Mestizo (CDMX) [object Obje…" at bounding box center [664, 252] width 923 height 69
click at [576, 239] on div "Fecha [DATE] [DATE] - [DATE] [DATE] Sucursales Amor Mestizo (CDMX) [object Obje…" at bounding box center [664, 252] width 923 height 69
click at [573, 236] on div "Fecha [DATE] [DATE] - [DATE] [DATE] Sucursales Amor Mestizo (CDMX) [object Obje…" at bounding box center [664, 252] width 923 height 69
click at [586, 185] on div "Resumen El porcentaje se calcula comparando el período actual con el anterior, …" at bounding box center [664, 153] width 923 height 129
click at [575, 237] on div "Fecha [DATE] [DATE] - [DATE] [DATE] Sucursales Amor Mestizo (CDMX) [object Obje…" at bounding box center [664, 252] width 923 height 69
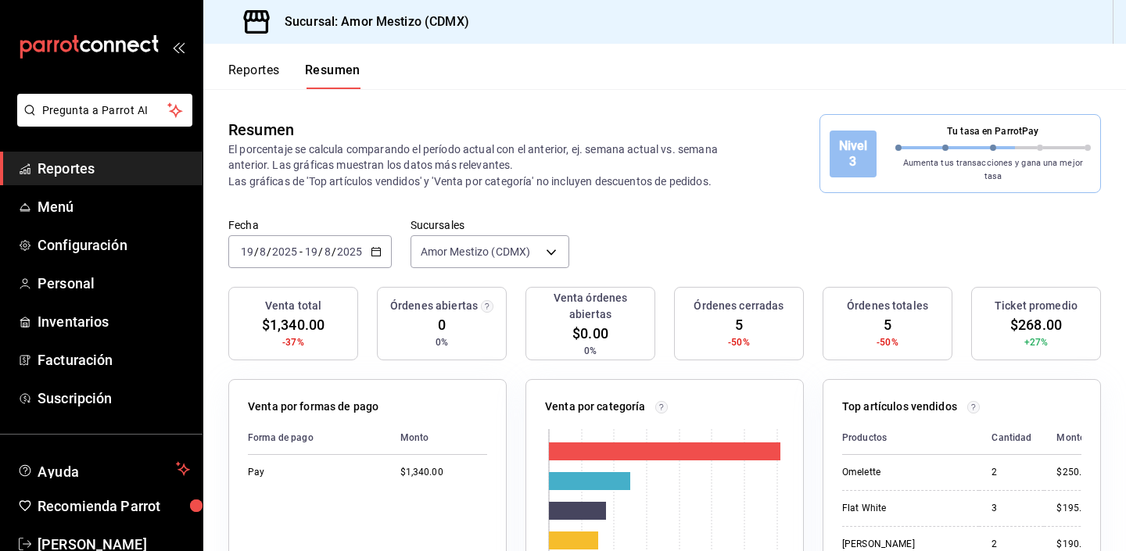
click at [380, 68] on header "Reportes Resumen" at bounding box center [664, 66] width 923 height 45
